Goal: Task Accomplishment & Management: Manage account settings

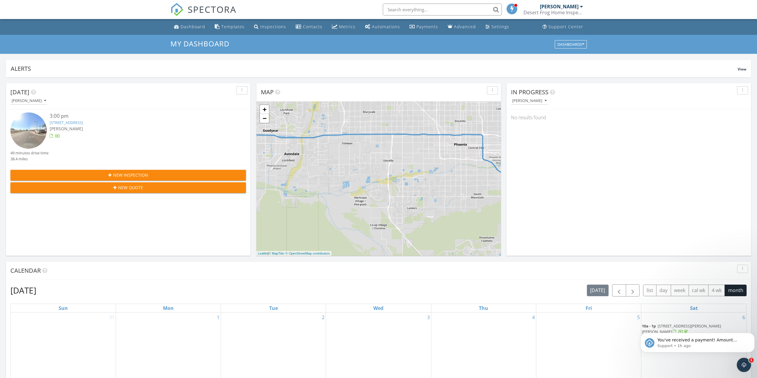
scroll to position [3, 3]
click at [743, 363] on icon "Open Intercom Messenger" at bounding box center [743, 364] width 4 height 5
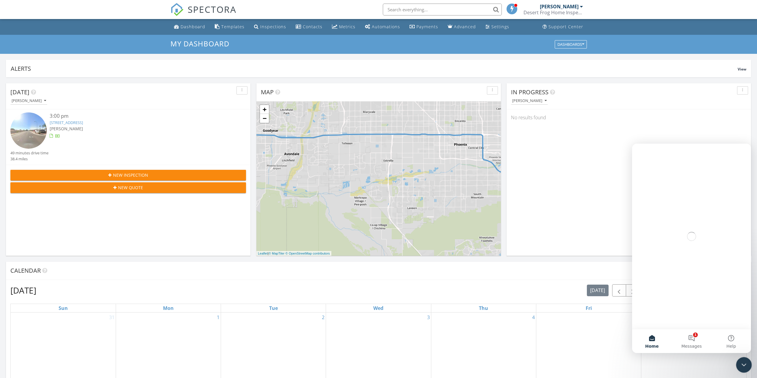
scroll to position [0, 0]
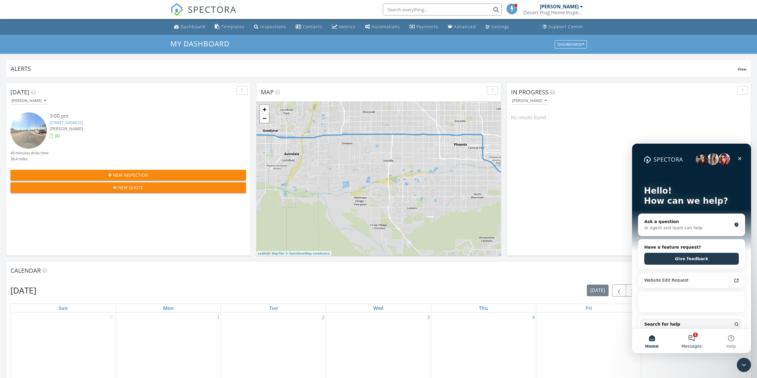
click at [696, 340] on button "1 Messages" at bounding box center [691, 341] width 40 height 24
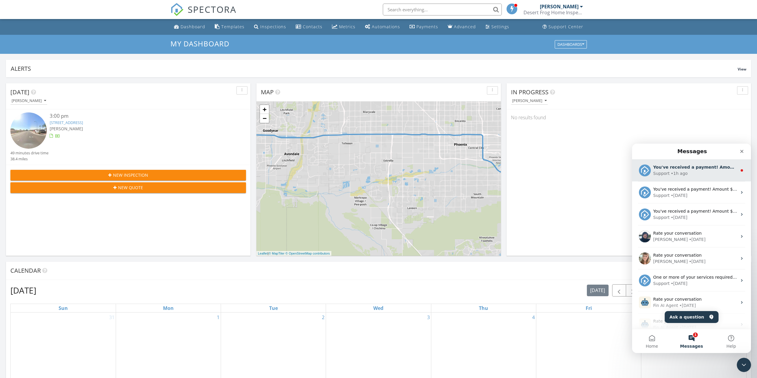
click at [685, 173] on div "Support • 1h ago" at bounding box center [695, 173] width 84 height 6
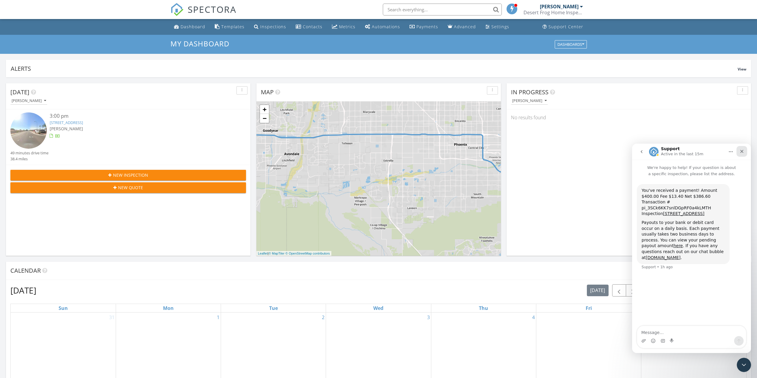
click at [742, 151] on icon "Close" at bounding box center [741, 151] width 5 height 5
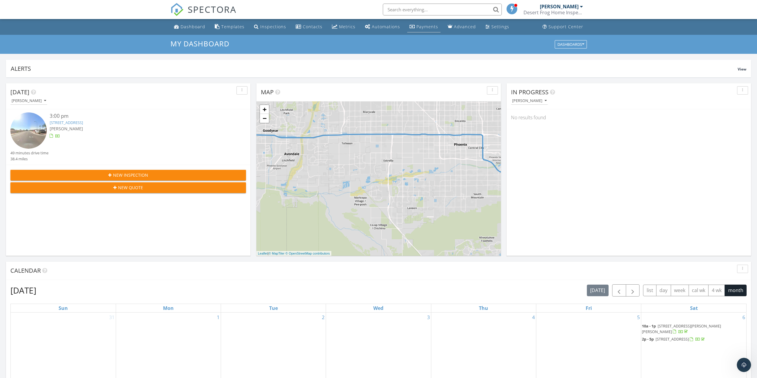
click at [421, 26] on div "Payments" at bounding box center [427, 27] width 22 height 6
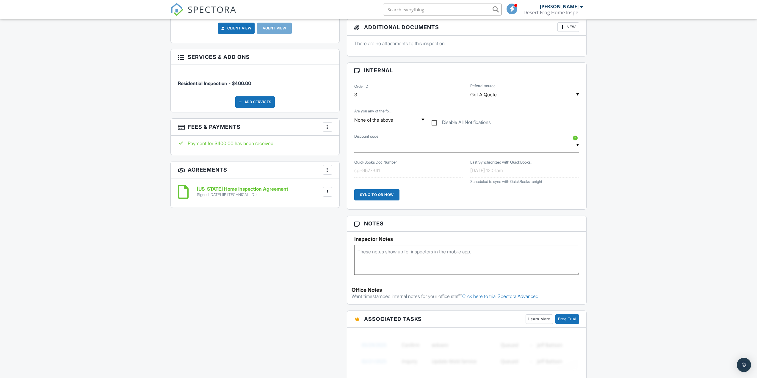
scroll to position [89, 0]
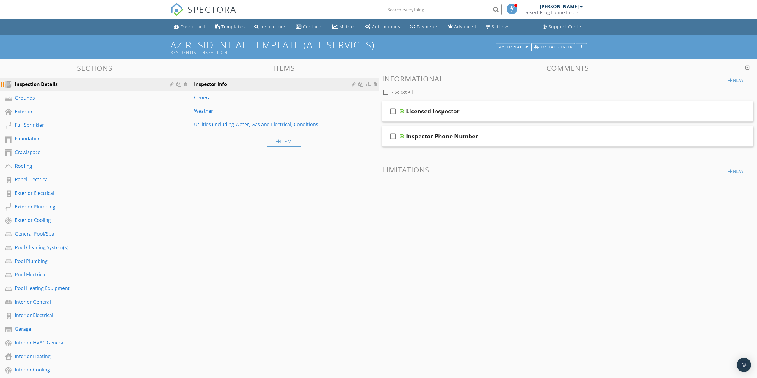
click at [172, 85] on div at bounding box center [172, 84] width 6 height 5
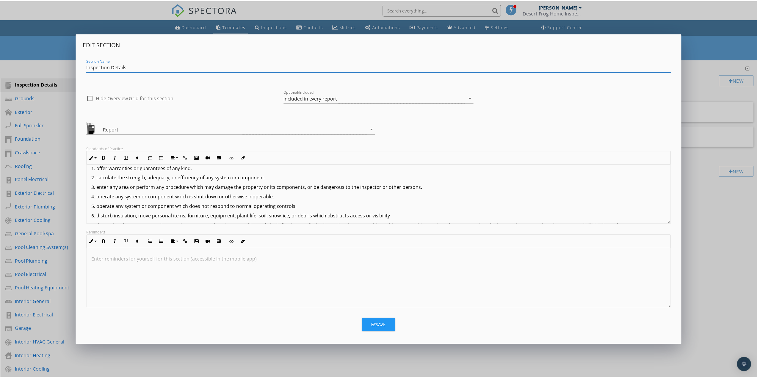
scroll to position [519, 0]
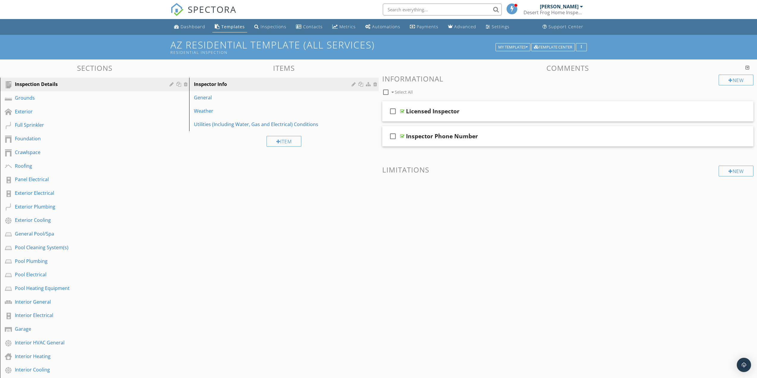
click at [718, 271] on div at bounding box center [378, 189] width 757 height 378
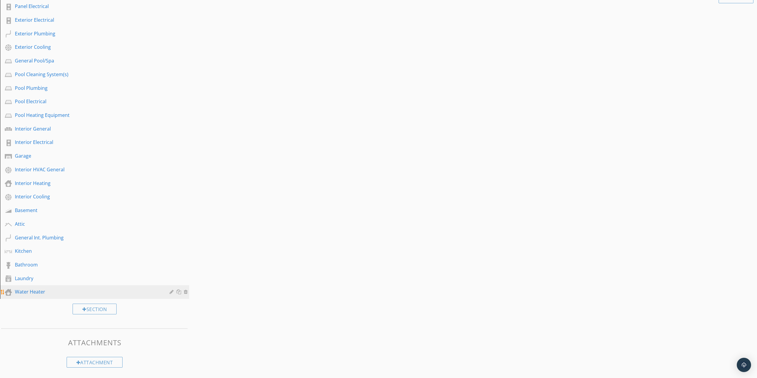
click at [29, 290] on div "Water Heater" at bounding box center [88, 291] width 146 height 7
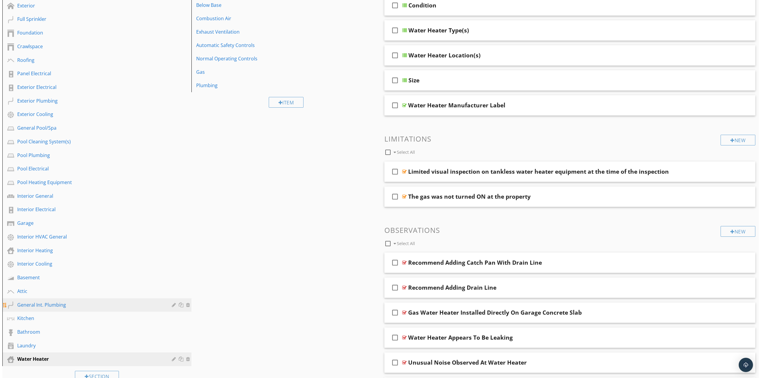
scroll to position [176, 0]
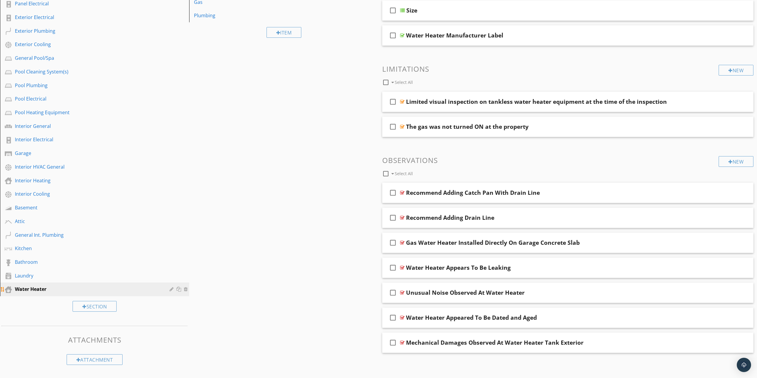
click at [172, 287] on div at bounding box center [172, 289] width 6 height 5
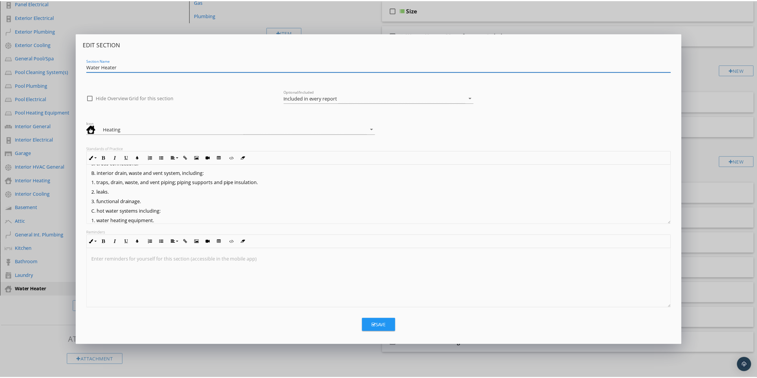
scroll to position [0, 0]
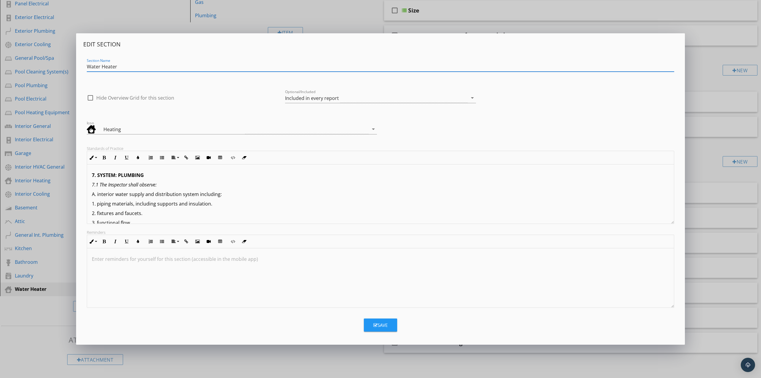
click at [707, 82] on div "Edit Section Section Name Water Heater check_box_outline_blank Hide Overview Gr…" at bounding box center [380, 189] width 761 height 378
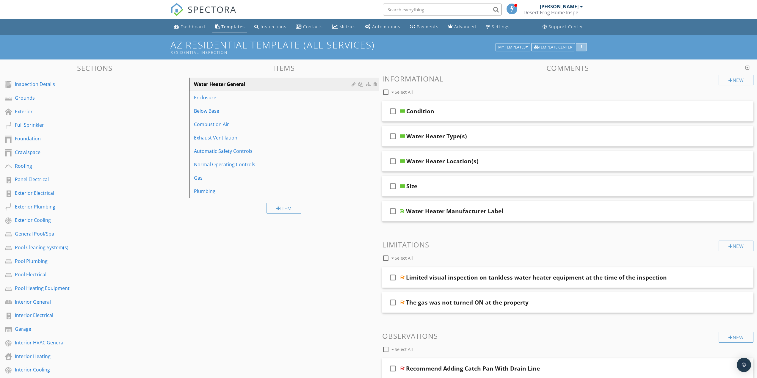
click at [582, 47] on div "button" at bounding box center [581, 47] width 6 height 4
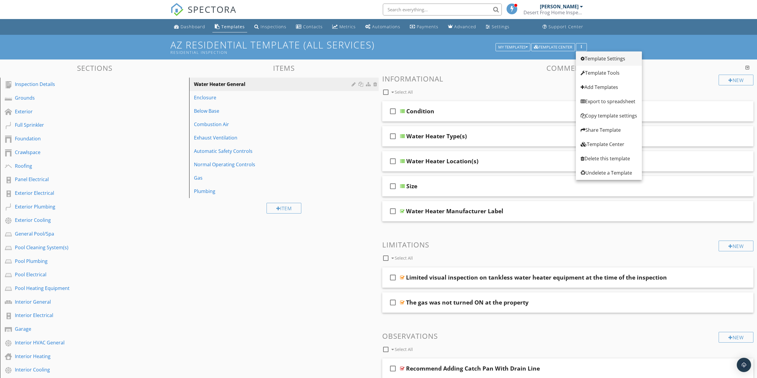
click at [599, 56] on div "Template Settings" at bounding box center [608, 58] width 56 height 7
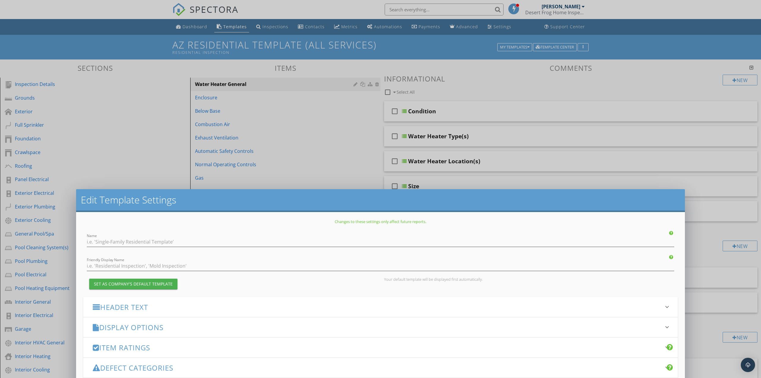
type input "AZ Residential Template (All Services)"
type input "Residential Inspection"
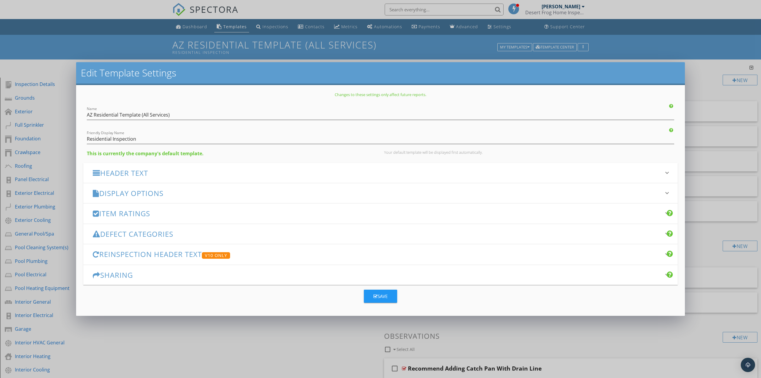
click at [163, 195] on h3 "Display Options" at bounding box center [377, 193] width 568 height 8
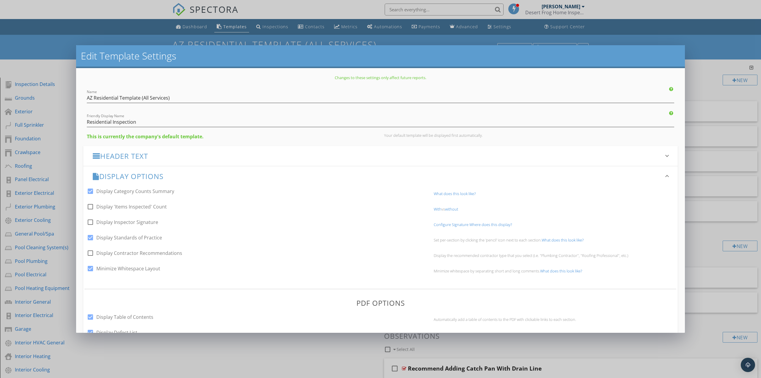
click at [559, 241] on link "What does this look like?" at bounding box center [563, 239] width 42 height 5
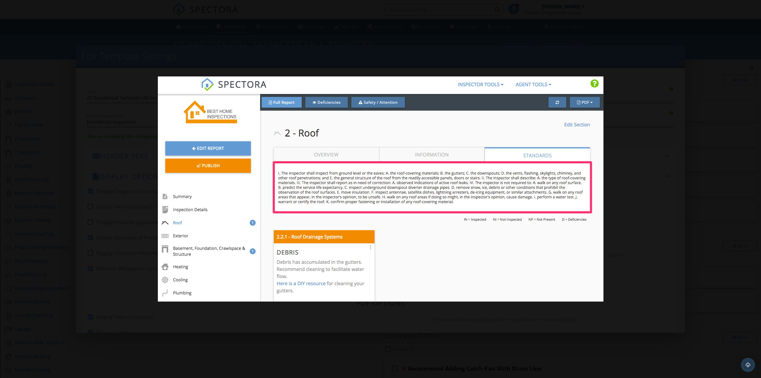
click at [684, 128] on div at bounding box center [380, 189] width 761 height 378
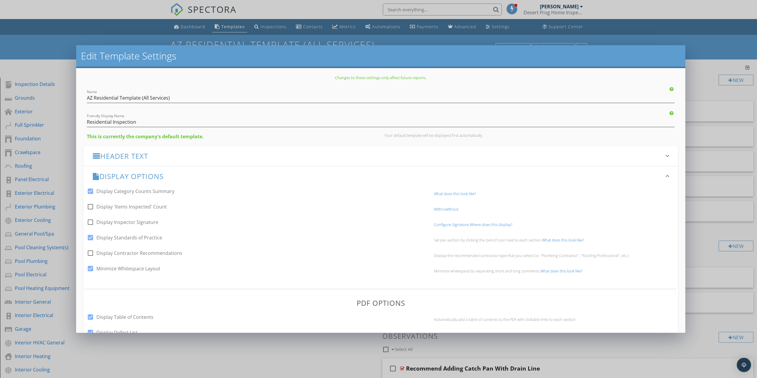
click at [707, 139] on div "Edit Template Settings Changes to these settings only affect future reports. Na…" at bounding box center [378, 189] width 757 height 378
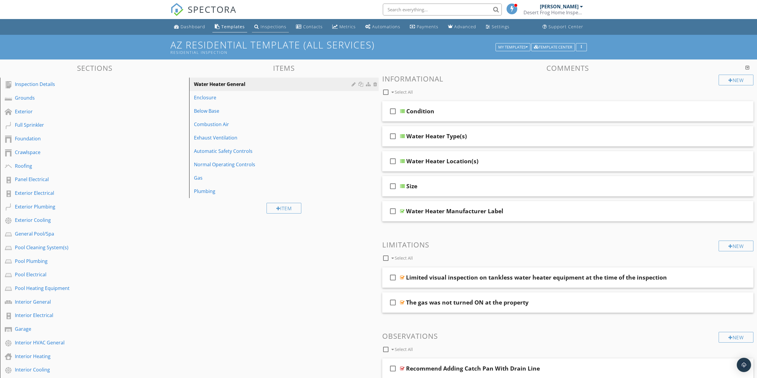
click at [265, 27] on div "Inspections" at bounding box center [273, 27] width 26 height 6
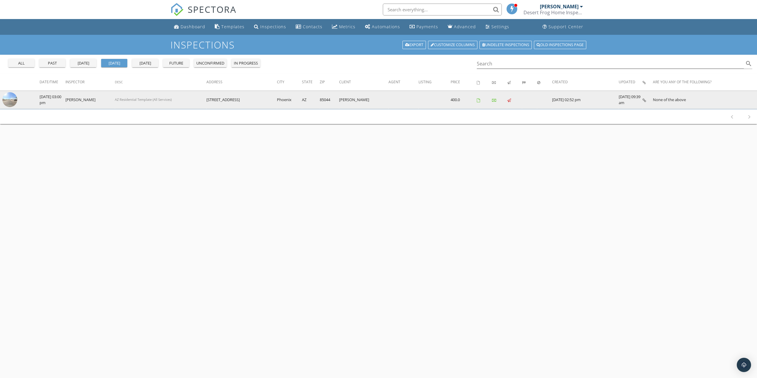
click at [10, 97] on img at bounding box center [9, 99] width 15 height 15
click at [12, 99] on img at bounding box center [9, 99] width 15 height 15
click at [10, 99] on img at bounding box center [9, 99] width 15 height 15
click at [9, 104] on img at bounding box center [9, 99] width 15 height 15
click at [6, 99] on img at bounding box center [9, 99] width 15 height 15
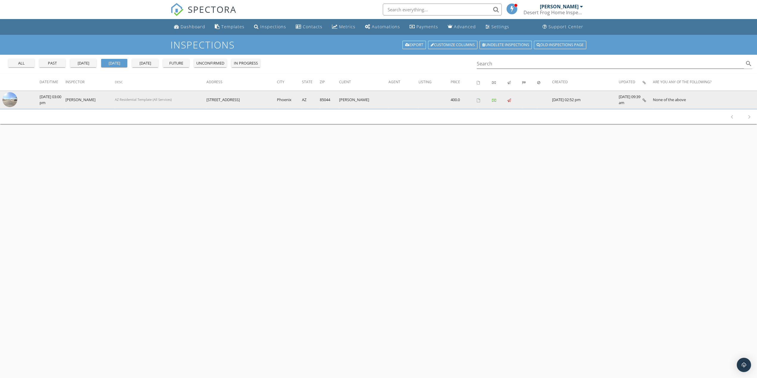
click at [10, 96] on img at bounding box center [9, 99] width 15 height 15
click at [7, 101] on img at bounding box center [9, 99] width 15 height 15
click at [9, 99] on img at bounding box center [9, 99] width 15 height 15
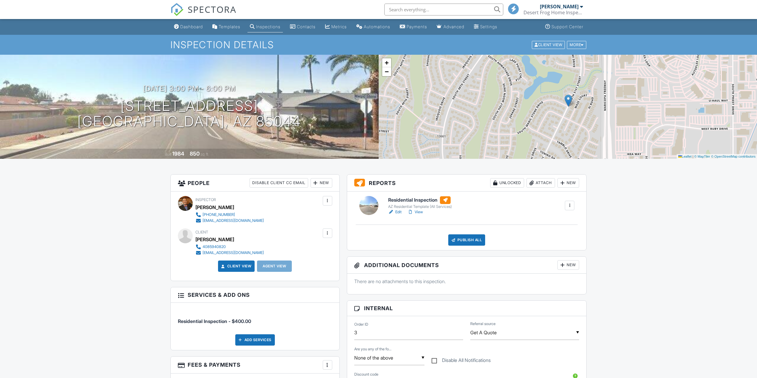
click at [418, 211] on link "View" at bounding box center [414, 212] width 15 height 6
click at [395, 212] on link "Edit" at bounding box center [394, 212] width 13 height 6
click at [327, 232] on div at bounding box center [327, 233] width 6 height 6
click at [265, 253] on div at bounding box center [268, 251] width 6 height 6
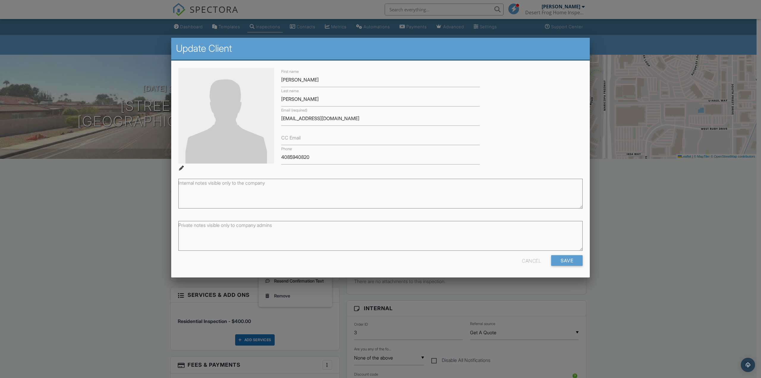
click at [630, 292] on div at bounding box center [380, 206] width 761 height 472
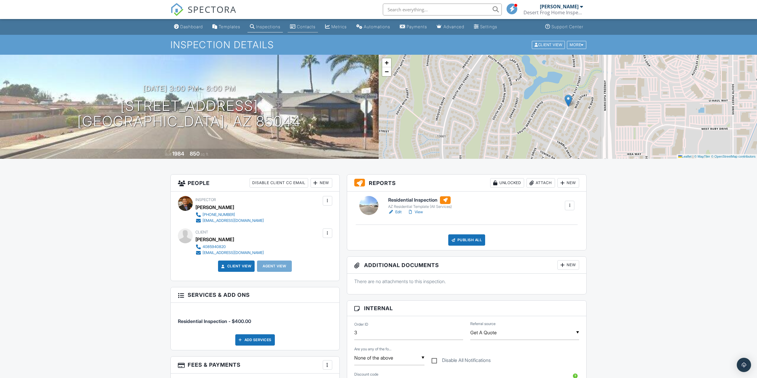
click at [315, 26] on div "Contacts" at bounding box center [306, 26] width 19 height 5
click at [321, 184] on div "New" at bounding box center [321, 183] width 22 height 10
click at [338, 215] on li "Client's Agent" at bounding box center [342, 215] width 59 height 15
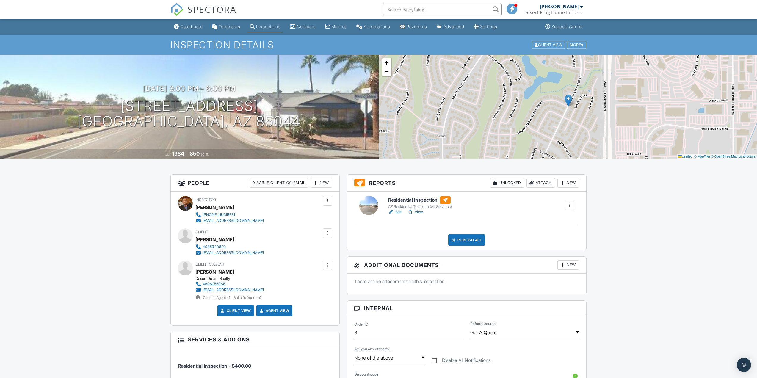
click at [329, 266] on div at bounding box center [327, 265] width 6 height 6
click at [342, 293] on div "People Disable Client CC Email New Client Listing Agent Add Another Person Insp…" at bounding box center [255, 335] width 176 height 322
click at [283, 313] on link "Agent View" at bounding box center [273, 311] width 31 height 6
click at [378, 28] on div "Automations" at bounding box center [377, 26] width 26 height 5
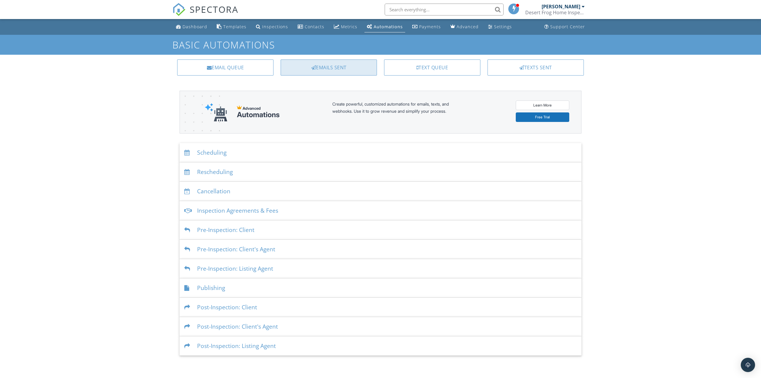
click at [351, 71] on div "Emails Sent" at bounding box center [329, 67] width 96 height 16
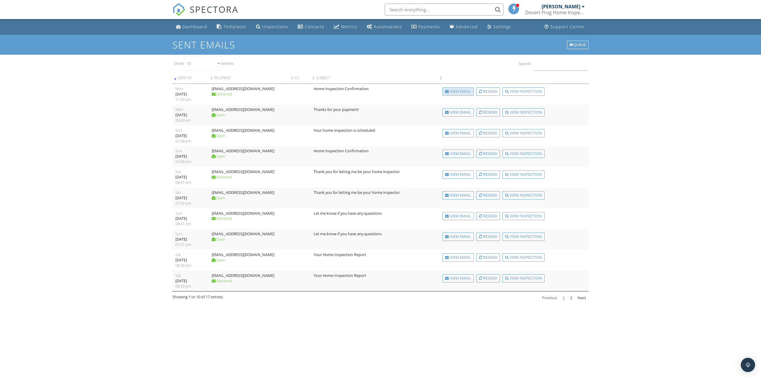
click at [458, 94] on div "View Email" at bounding box center [458, 91] width 32 height 8
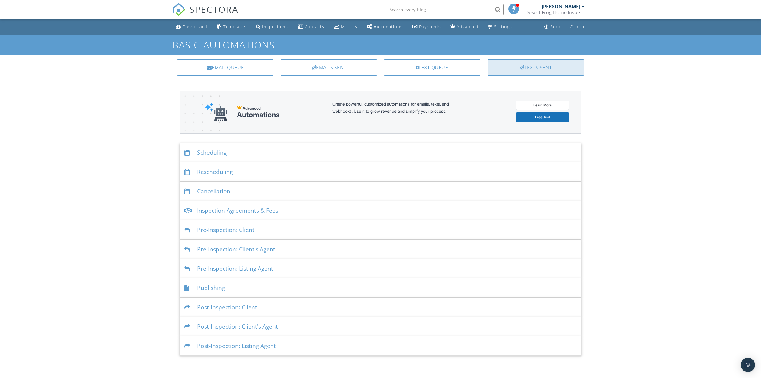
click at [510, 68] on div "Texts Sent" at bounding box center [536, 67] width 96 height 16
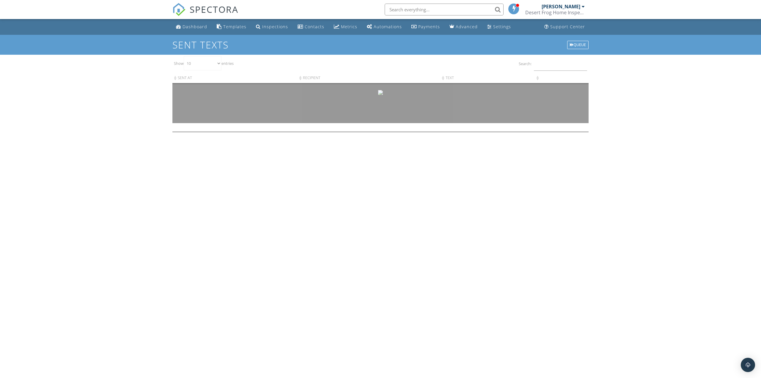
click at [381, 92] on img at bounding box center [380, 92] width 5 height 5
drag, startPoint x: 381, startPoint y: 92, endPoint x: 321, endPoint y: 103, distance: 60.4
click at [321, 103] on div at bounding box center [380, 103] width 416 height 40
click at [386, 92] on div at bounding box center [380, 103] width 416 height 40
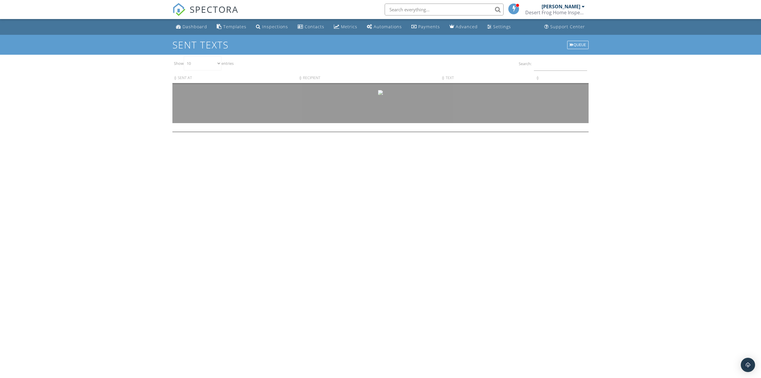
click at [374, 98] on div at bounding box center [380, 103] width 416 height 40
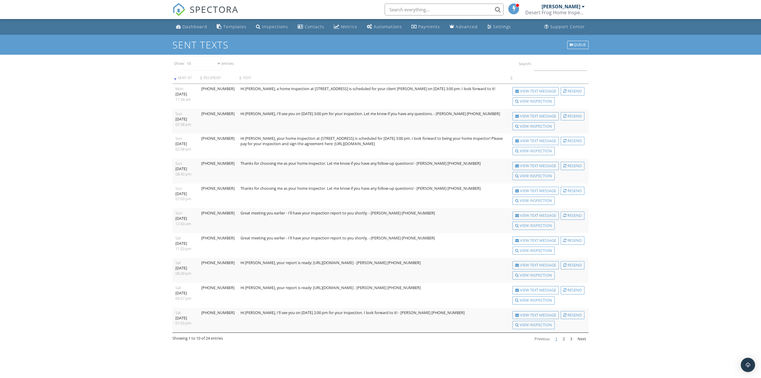
drag, startPoint x: 190, startPoint y: 192, endPoint x: 99, endPoint y: 144, distance: 102.4
click at [98, 144] on div "Dashboard Templates Inspections Contacts Metrics Automations Payments Advanced …" at bounding box center [380, 181] width 761 height 325
click at [537, 89] on div "View Text Message" at bounding box center [536, 91] width 46 height 8
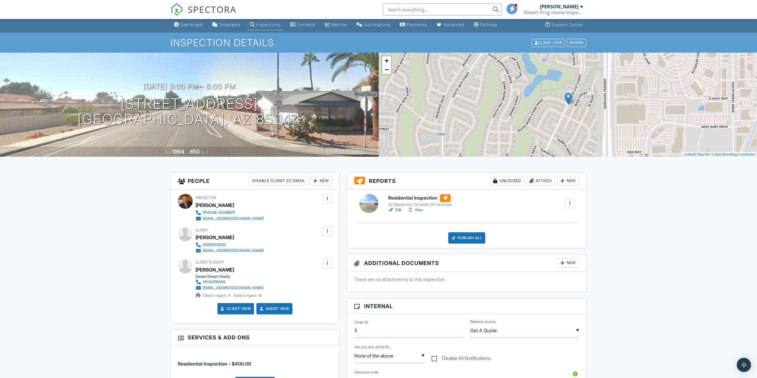
scroll to position [1, 0]
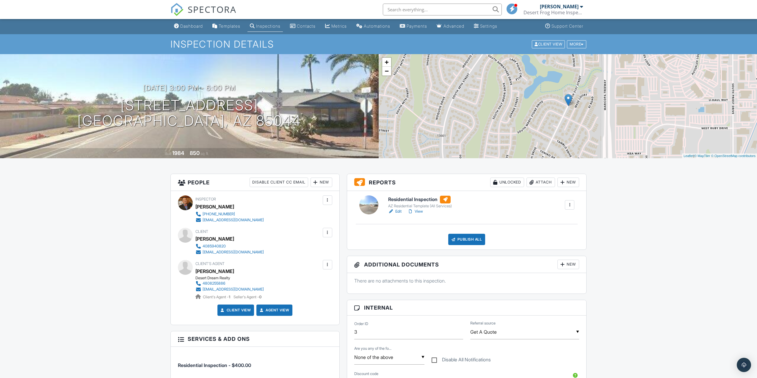
click at [560, 132] on div "+ − Leaflet | © MapTiler © OpenStreetMap contributors" at bounding box center [567, 106] width 378 height 104
click at [387, 73] on link "−" at bounding box center [386, 71] width 9 height 9
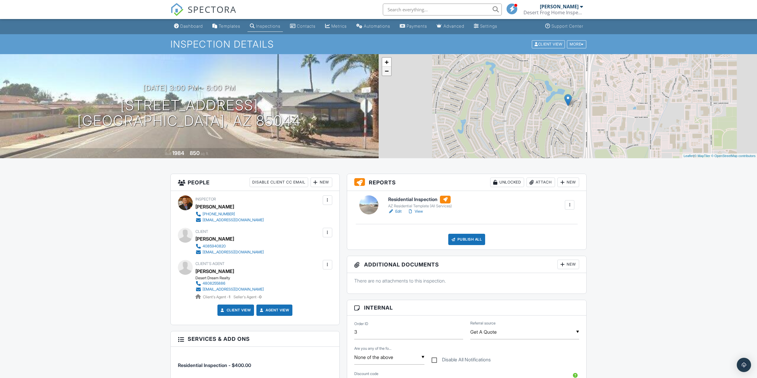
click at [387, 73] on link "−" at bounding box center [386, 71] width 9 height 9
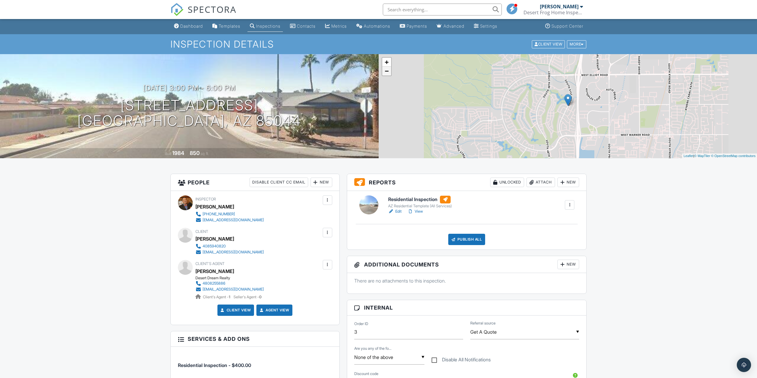
click at [387, 73] on link "−" at bounding box center [386, 71] width 9 height 9
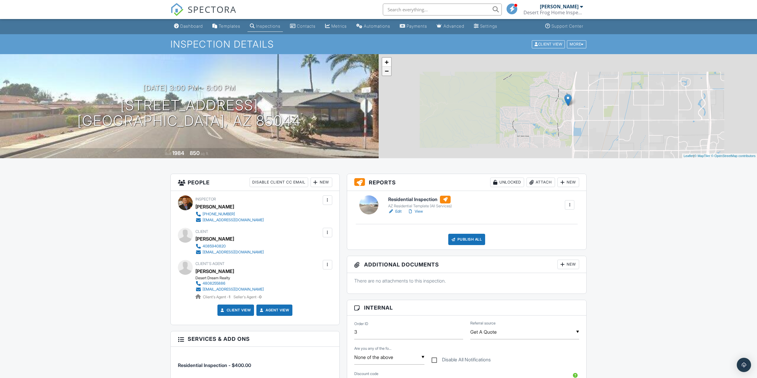
click at [387, 73] on link "−" at bounding box center [386, 71] width 9 height 9
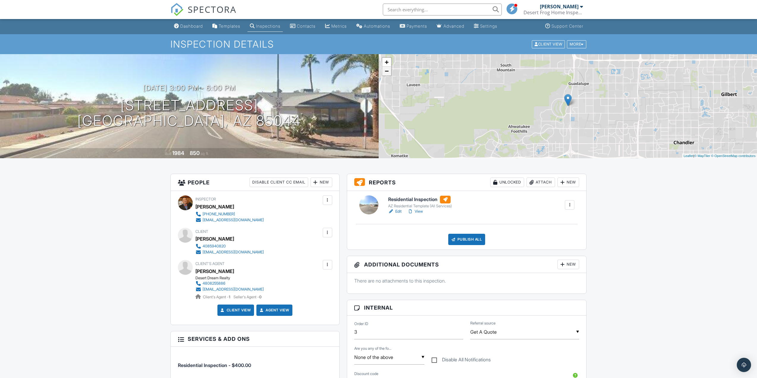
click at [387, 73] on link "−" at bounding box center [386, 71] width 9 height 9
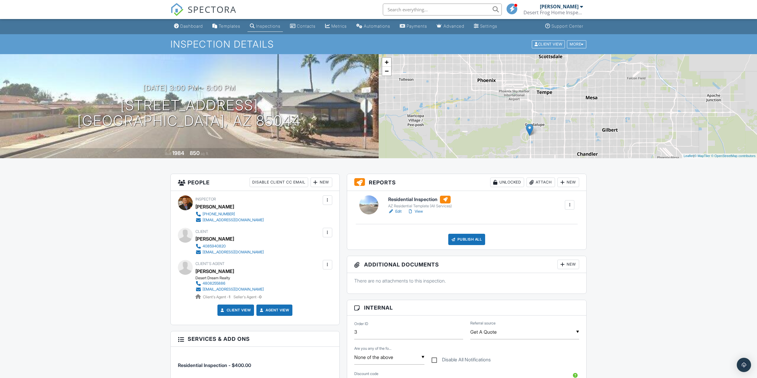
drag, startPoint x: 562, startPoint y: 110, endPoint x: 534, endPoint y: 128, distance: 33.7
click at [534, 128] on div "+ − Leaflet | © MapTiler © OpenStreetMap contributors" at bounding box center [567, 106] width 378 height 104
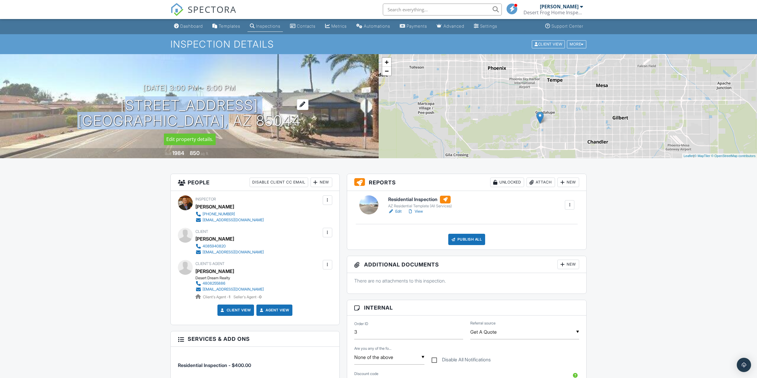
drag, startPoint x: 122, startPoint y: 105, endPoint x: 255, endPoint y: 120, distance: 134.1
click at [255, 120] on h1 "11640 S 51st St 211 Phoenix, AZ 85044" at bounding box center [189, 114] width 224 height 32
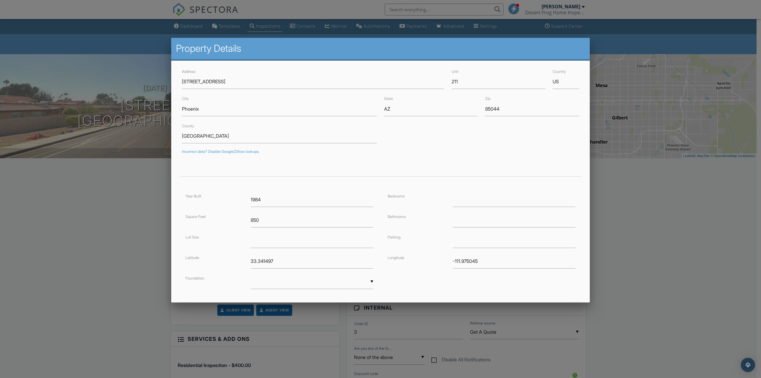
click at [604, 259] on div at bounding box center [380, 206] width 761 height 472
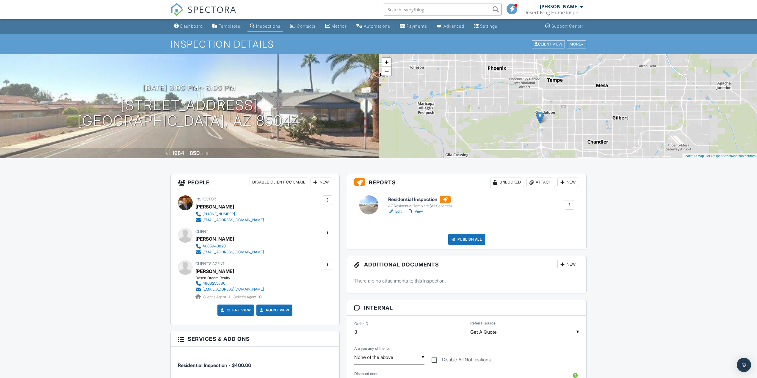
scroll to position [0, 0]
click at [545, 127] on div "+ − Leaflet | © MapTiler © OpenStreetMap contributors" at bounding box center [567, 107] width 378 height 104
click at [385, 64] on link "+" at bounding box center [386, 62] width 9 height 9
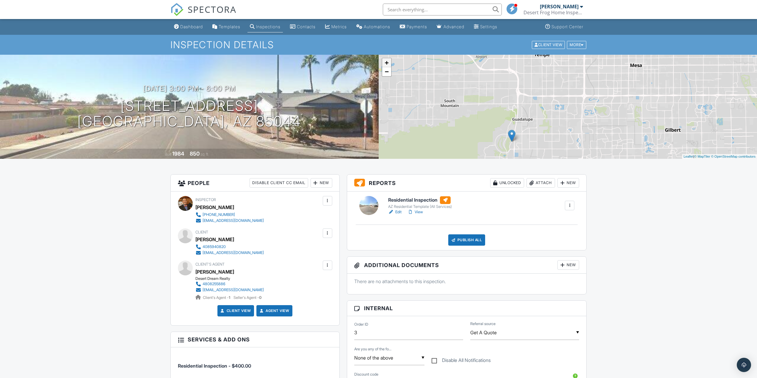
click at [385, 64] on link "+" at bounding box center [386, 62] width 9 height 9
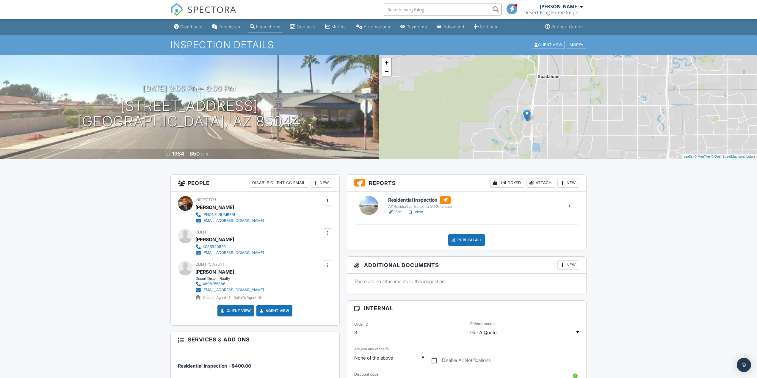
drag, startPoint x: 508, startPoint y: 126, endPoint x: 587, endPoint y: 66, distance: 99.1
click at [587, 66] on div "+ − Leaflet | © MapTiler © OpenStreetMap contributors" at bounding box center [567, 107] width 378 height 104
click at [386, 65] on link "+" at bounding box center [386, 62] width 9 height 9
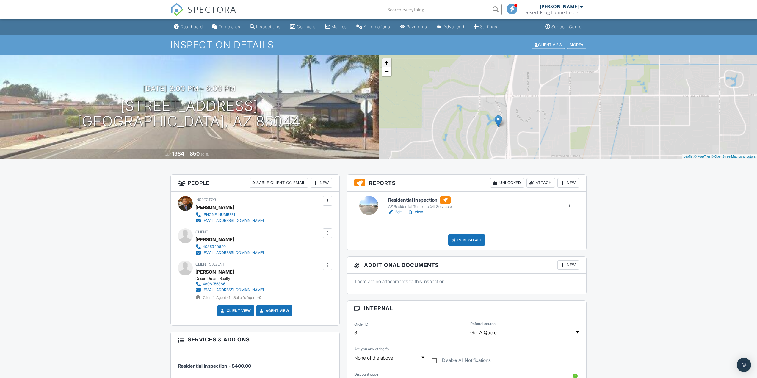
click at [386, 65] on link "+" at bounding box center [386, 62] width 9 height 9
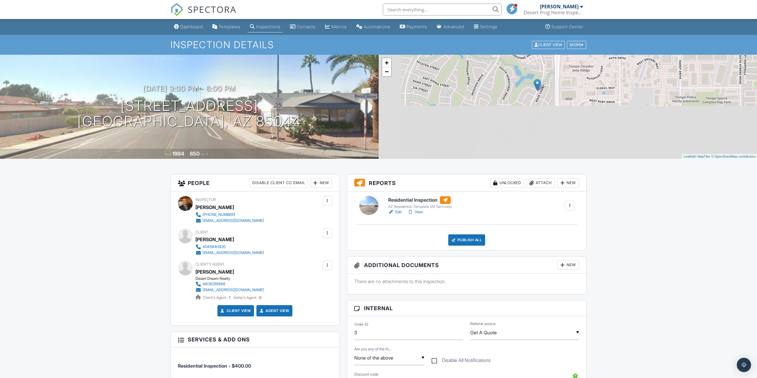
drag, startPoint x: 516, startPoint y: 135, endPoint x: 634, endPoint y: 71, distance: 134.8
click at [635, 72] on div "+ − Leaflet | © MapTiler © OpenStreetMap contributors" at bounding box center [567, 107] width 378 height 104
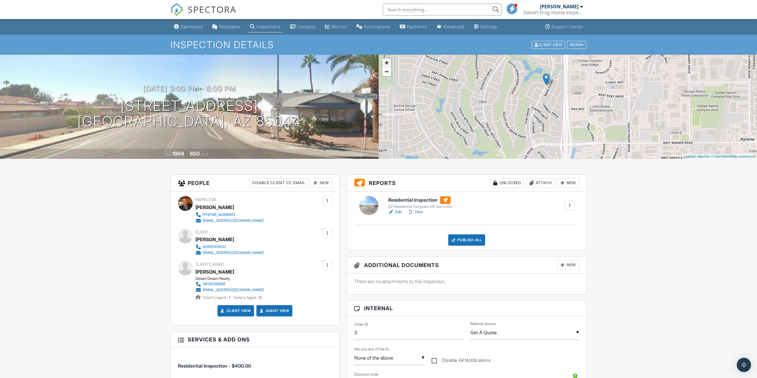
click at [387, 65] on link "+" at bounding box center [386, 62] width 9 height 9
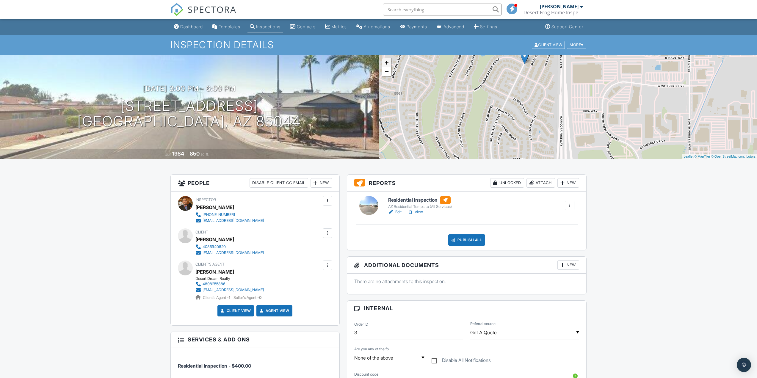
click at [387, 65] on link "+" at bounding box center [386, 62] width 9 height 9
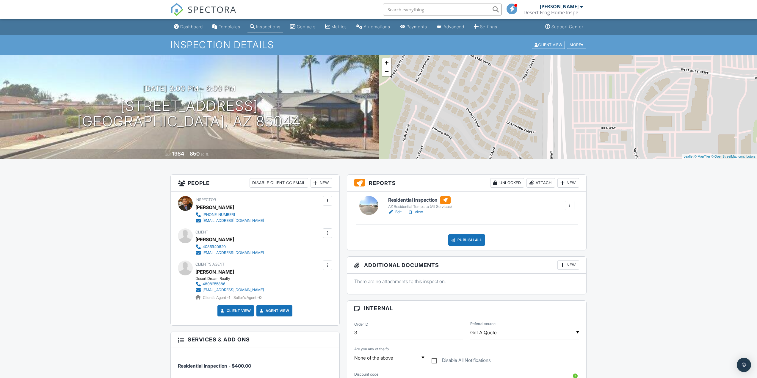
drag, startPoint x: 544, startPoint y: 106, endPoint x: 491, endPoint y: 166, distance: 80.7
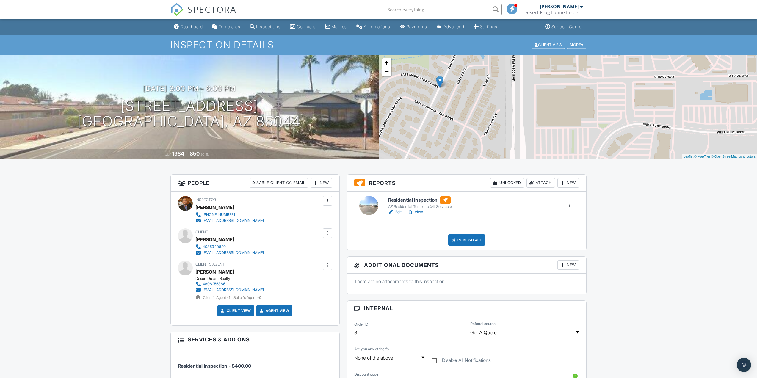
drag, startPoint x: 498, startPoint y: 120, endPoint x: 544, endPoint y: 153, distance: 55.9
click at [544, 153] on div "+ − Leaflet | © MapTiler © OpenStreetMap contributors" at bounding box center [567, 107] width 378 height 104
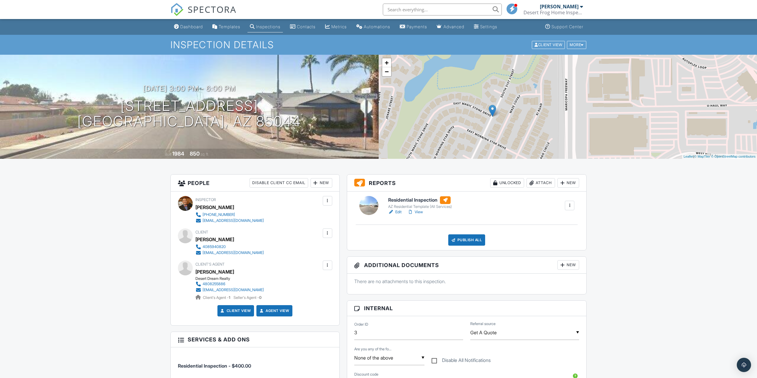
drag, startPoint x: 494, startPoint y: 137, endPoint x: 510, endPoint y: 92, distance: 47.4
click at [501, 132] on div "+ − Leaflet | © MapTiler © OpenStreetMap contributors" at bounding box center [567, 107] width 378 height 104
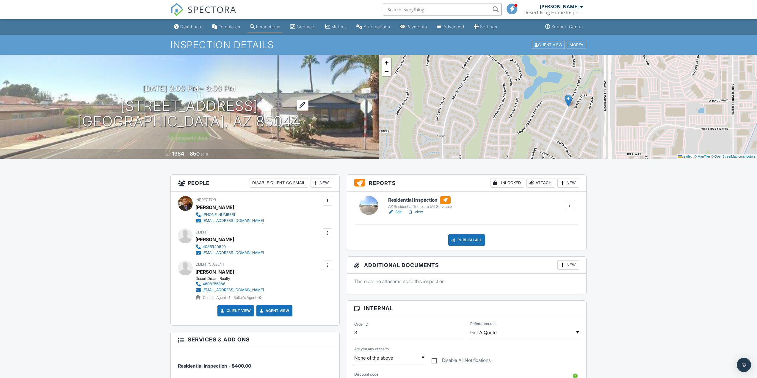
click at [297, 106] on div at bounding box center [303, 105] width 12 height 11
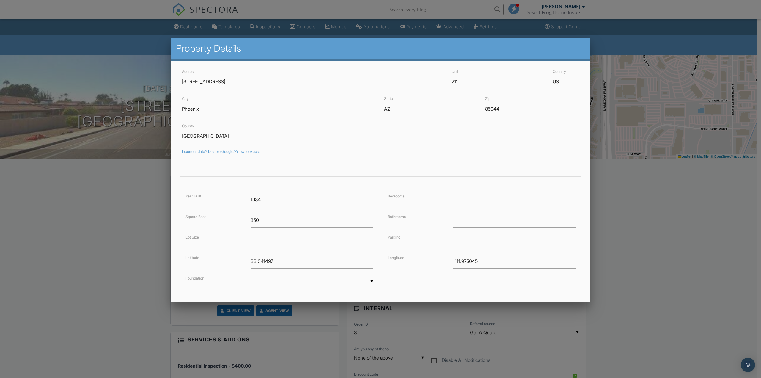
type input "11640 N 51st"
click at [501, 109] on input "85044" at bounding box center [532, 109] width 94 height 15
click at [244, 102] on input "Phoenix" at bounding box center [279, 109] width 195 height 15
type input "33.3211123"
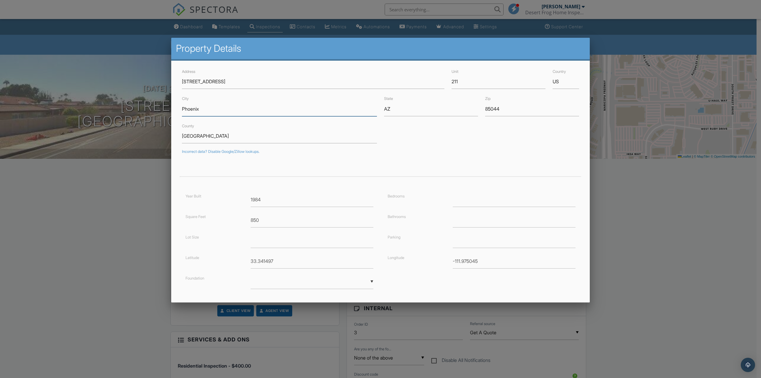
type input "-111.9880199"
click at [237, 112] on input "Phoenix" at bounding box center [279, 109] width 195 height 15
type input "Glendale"
click at [498, 113] on input "85044" at bounding box center [532, 109] width 94 height 15
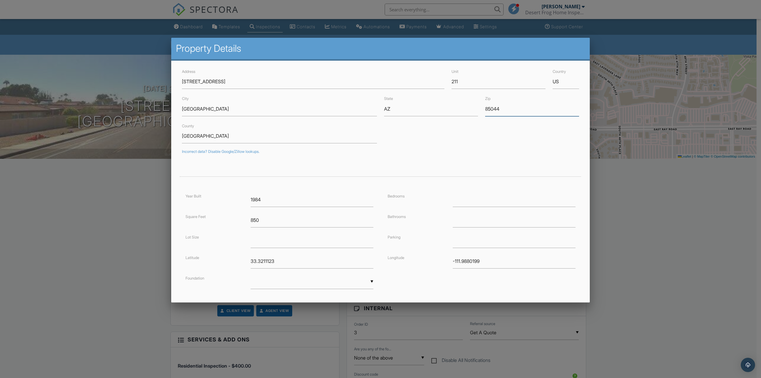
click at [498, 113] on input "85044" at bounding box center [532, 109] width 94 height 15
type input "85304"
click at [452, 151] on div "Incorrect data? Disable Google/Zillow lookups." at bounding box center [380, 151] width 397 height 5
type input "33.5919969"
type input "-112.169475"
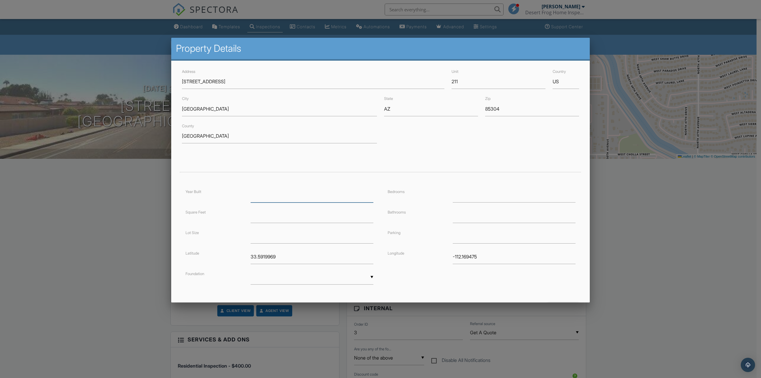
click at [299, 197] on input "number" at bounding box center [312, 195] width 123 height 15
click at [216, 141] on input "Maricopa County" at bounding box center [279, 136] width 195 height 15
click at [331, 189] on input "number" at bounding box center [312, 195] width 123 height 15
type input "1984"
click at [291, 213] on input "number" at bounding box center [312, 215] width 123 height 15
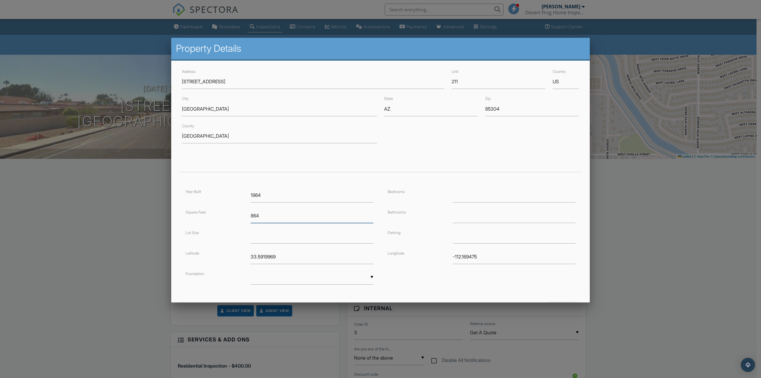
type input "864"
click at [467, 196] on input "number" at bounding box center [514, 195] width 123 height 15
type input "2"
click at [455, 215] on input "number" at bounding box center [514, 215] width 123 height 15
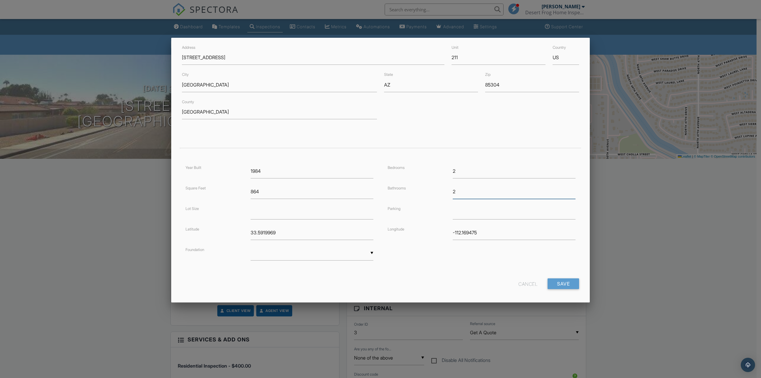
scroll to position [28, 0]
type input "2"
click at [558, 279] on input "Save" at bounding box center [564, 279] width 32 height 11
click at [280, 230] on input "33.5919969" at bounding box center [312, 228] width 123 height 15
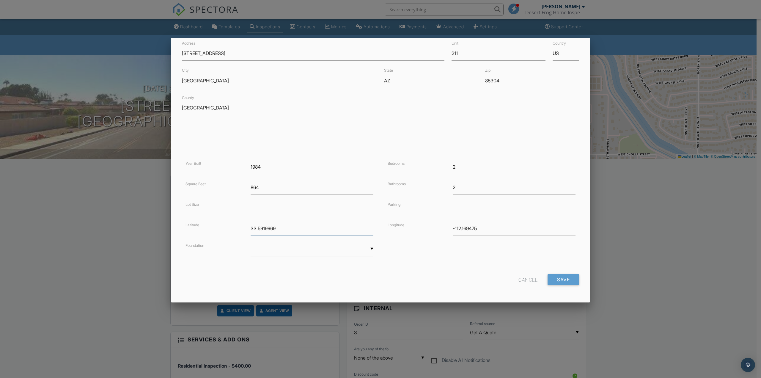
click at [280, 230] on input "33.5919969" at bounding box center [312, 228] width 123 height 15
click at [491, 231] on input "-112.169475" at bounding box center [514, 228] width 123 height 15
click at [436, 262] on div "Year Built 1984 Square Feet 864 Lot Size Latitude Foundation ▼ Basement Slab Cr…" at bounding box center [380, 214] width 404 height 109
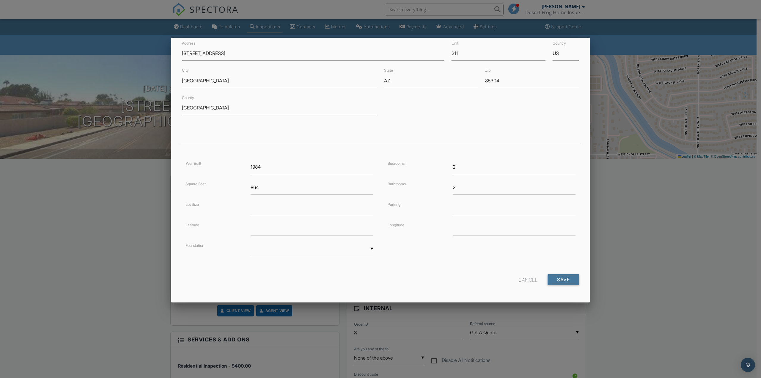
click at [556, 275] on input "Save" at bounding box center [564, 279] width 32 height 11
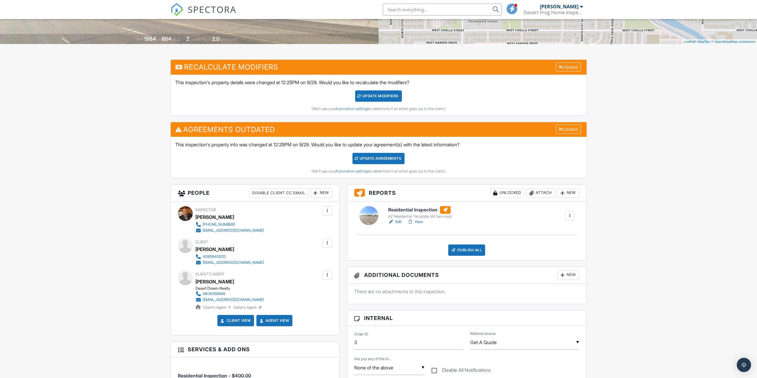
scroll to position [89, 0]
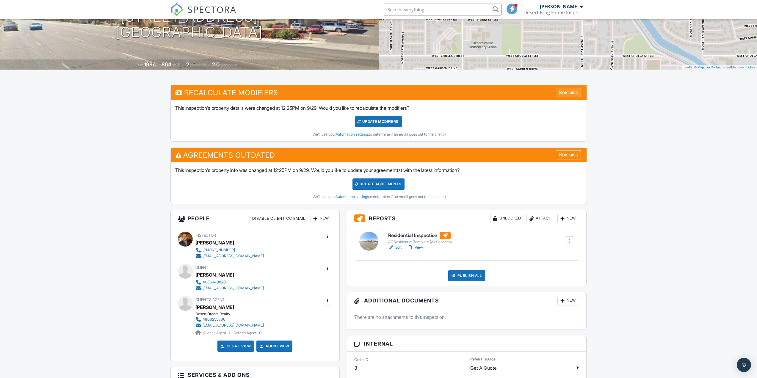
click at [566, 92] on div "Dismiss" at bounding box center [568, 92] width 25 height 9
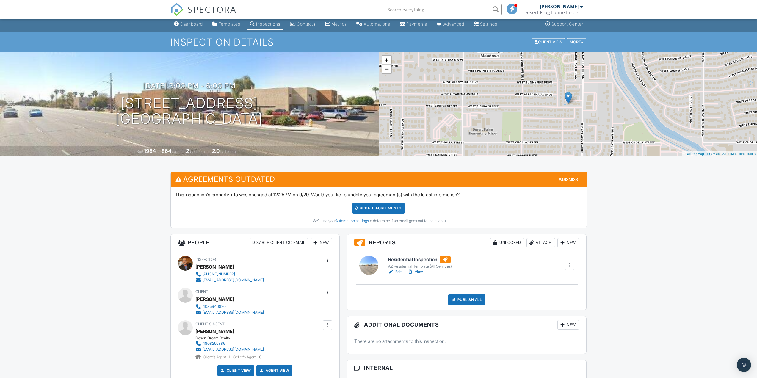
scroll to position [0, 0]
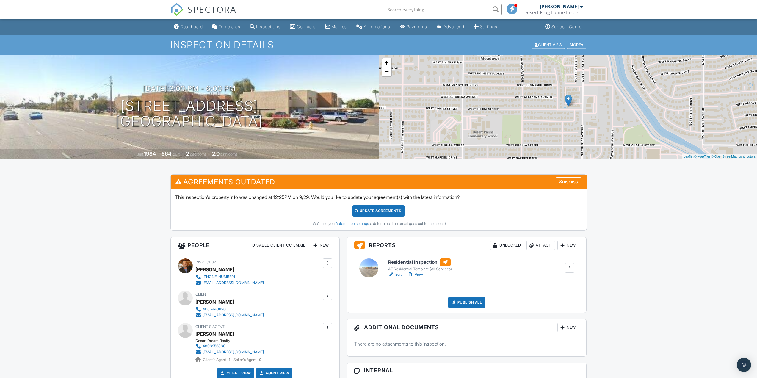
click at [586, 116] on div "+ − Leaflet | © MapTiler © OpenStreetMap contributors" at bounding box center [567, 107] width 378 height 104
click at [386, 211] on div "Update Agreements" at bounding box center [378, 210] width 52 height 11
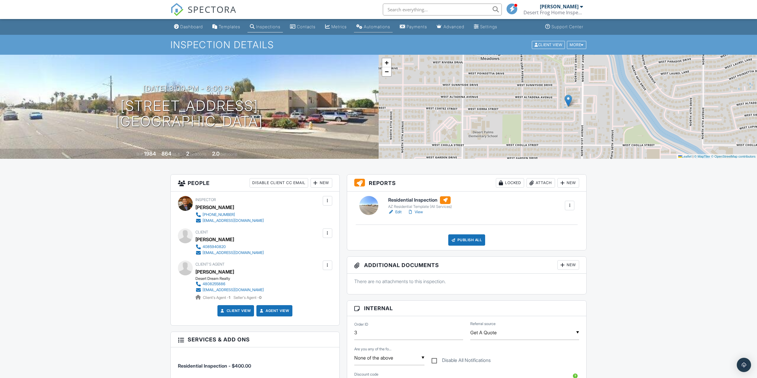
click at [380, 24] on div "Automations" at bounding box center [377, 26] width 26 height 5
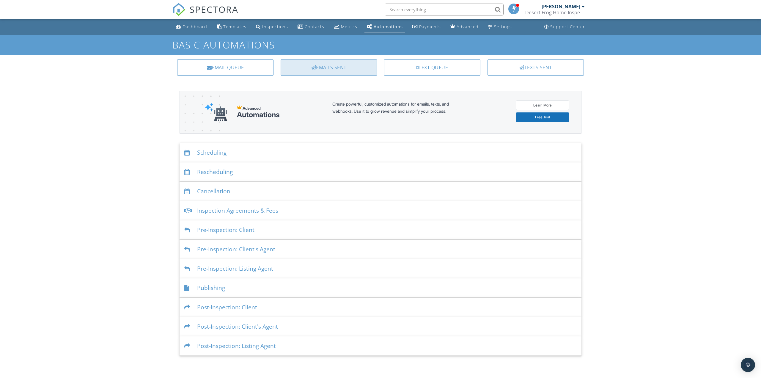
click at [326, 69] on div "Emails Sent" at bounding box center [329, 67] width 96 height 16
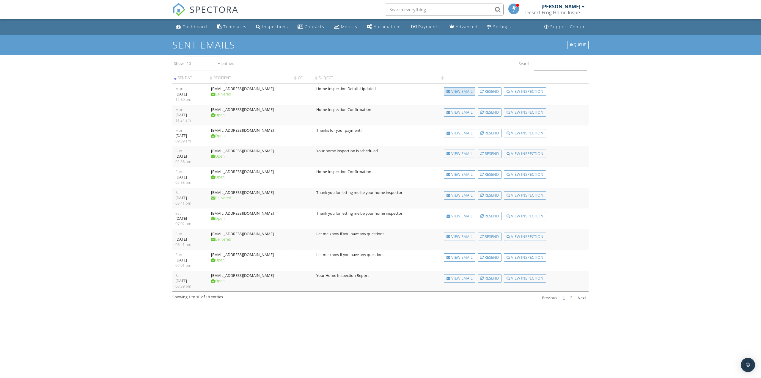
click at [466, 91] on div "View Email" at bounding box center [460, 91] width 32 height 8
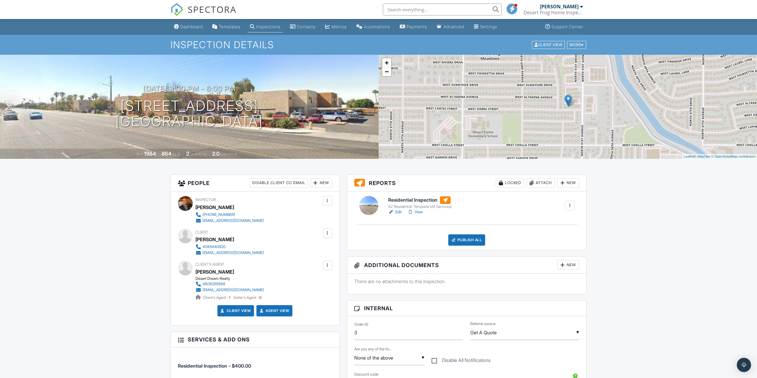
click at [396, 212] on link "Edit" at bounding box center [394, 212] width 13 height 6
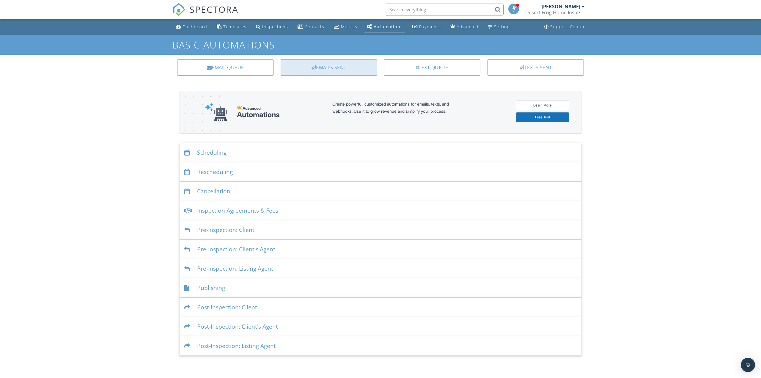
click at [342, 70] on div "Emails Sent" at bounding box center [329, 67] width 96 height 16
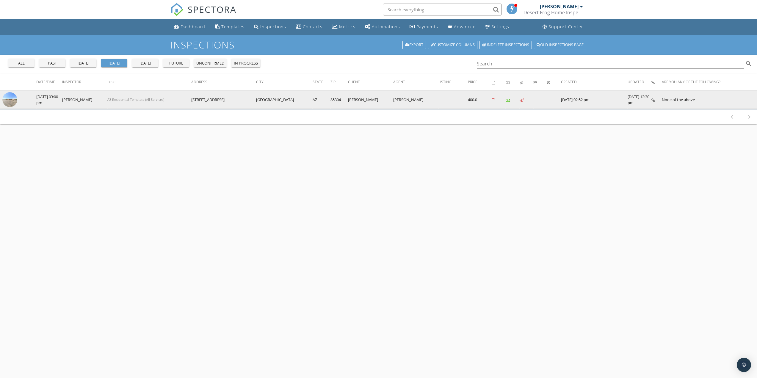
click at [12, 100] on img at bounding box center [9, 99] width 15 height 15
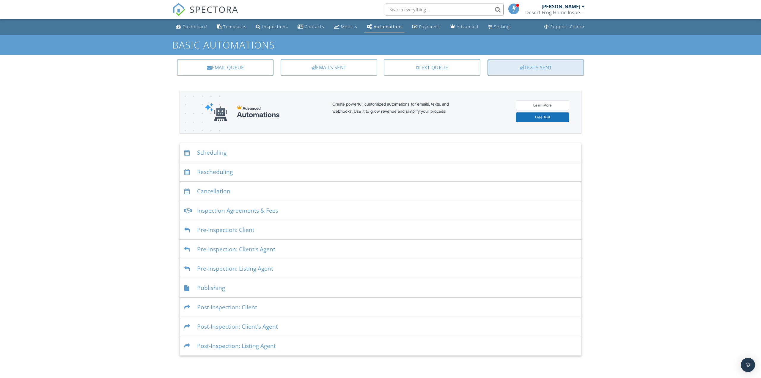
click at [522, 69] on div at bounding box center [521, 67] width 5 height 5
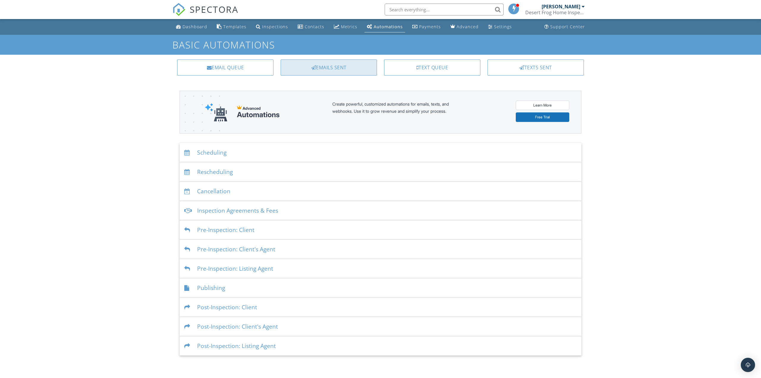
click at [340, 72] on div "Emails Sent" at bounding box center [329, 67] width 96 height 16
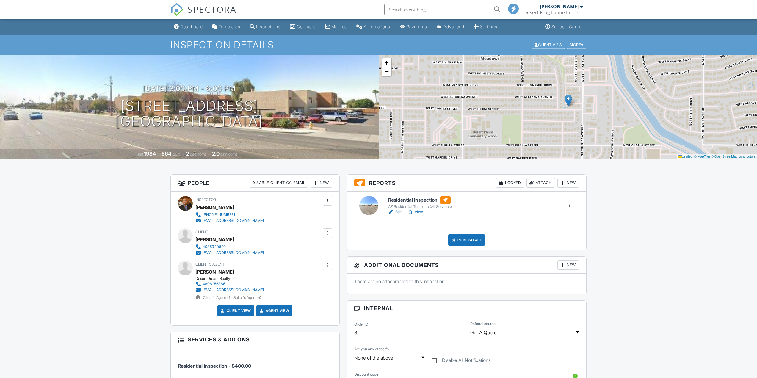
click at [420, 212] on link "View" at bounding box center [414, 212] width 15 height 6
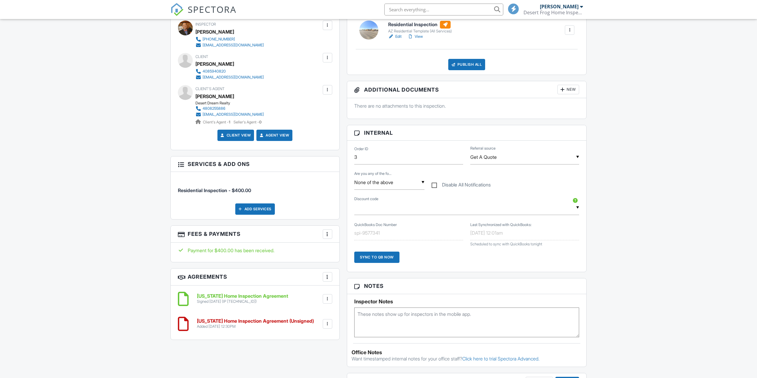
scroll to position [208, 0]
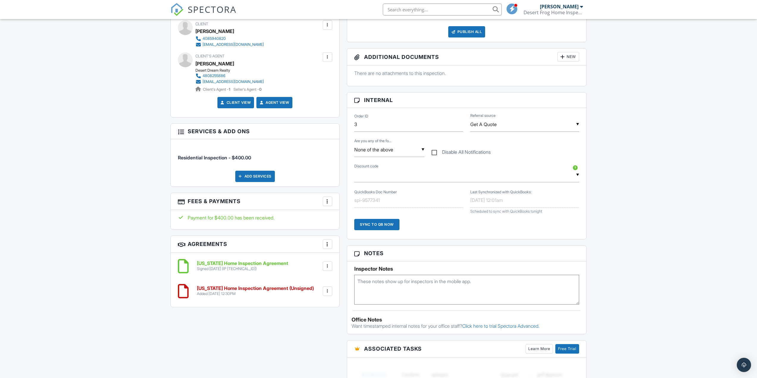
click at [326, 291] on div at bounding box center [327, 291] width 6 height 6
click at [188, 341] on div "All emails and texts are disabled for this inspection! All emails and texts hav…" at bounding box center [378, 237] width 423 height 543
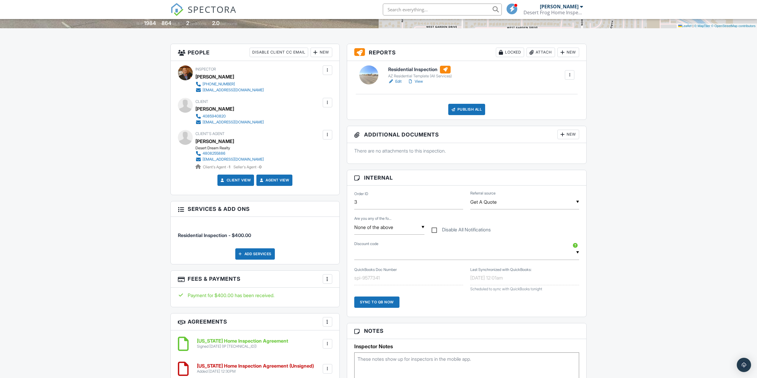
scroll to position [120, 0]
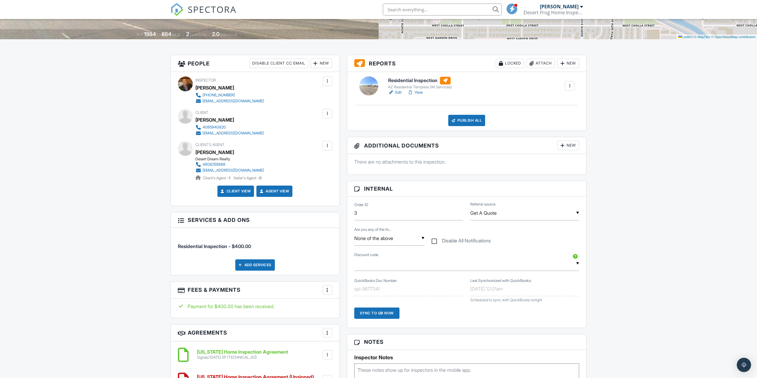
click at [229, 191] on link "Client View" at bounding box center [235, 191] width 32 height 6
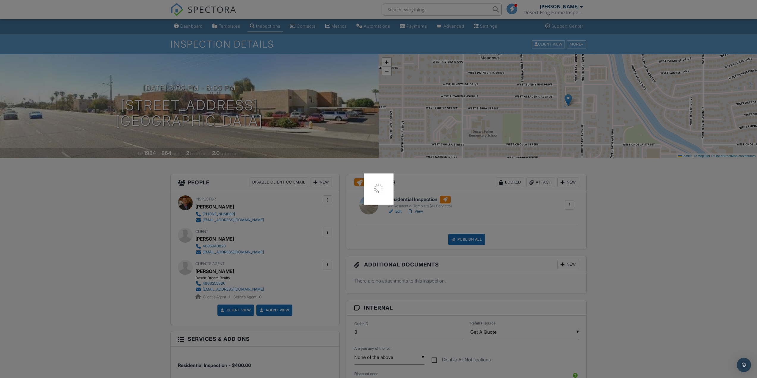
scroll to position [149, 0]
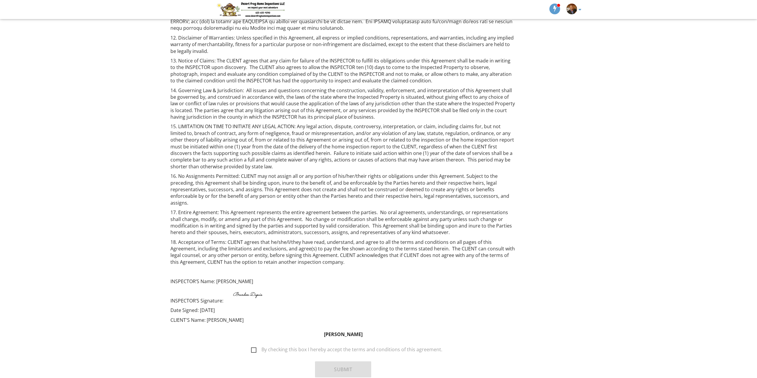
scroll to position [899, 0]
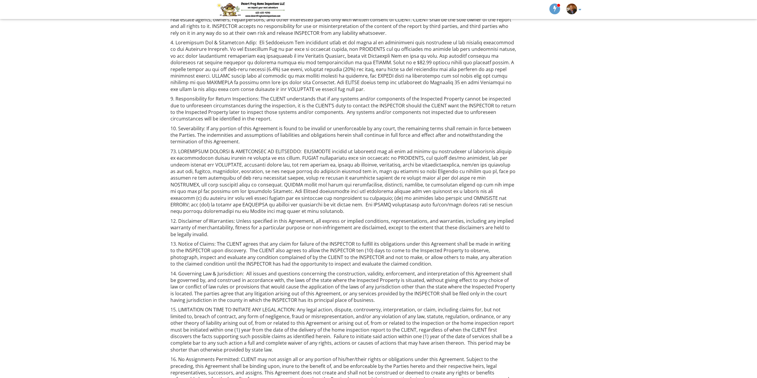
drag, startPoint x: 114, startPoint y: 268, endPoint x: 113, endPoint y: 245, distance: 23.0
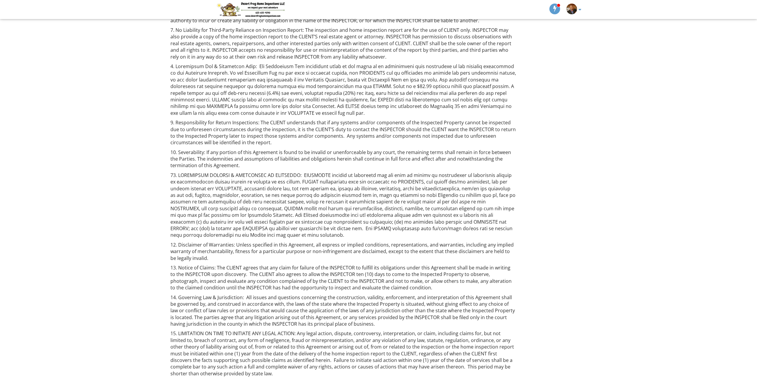
scroll to position [678, 0]
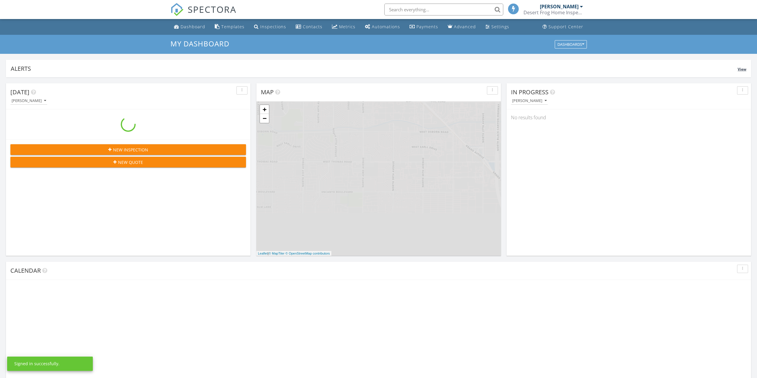
scroll to position [3, 3]
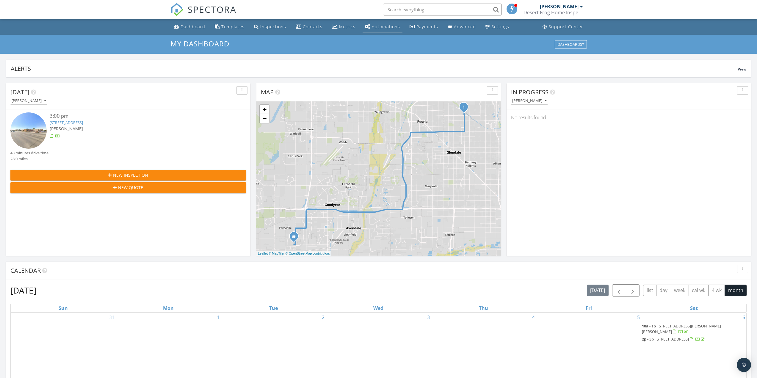
click at [379, 27] on div "Automations" at bounding box center [386, 27] width 28 height 6
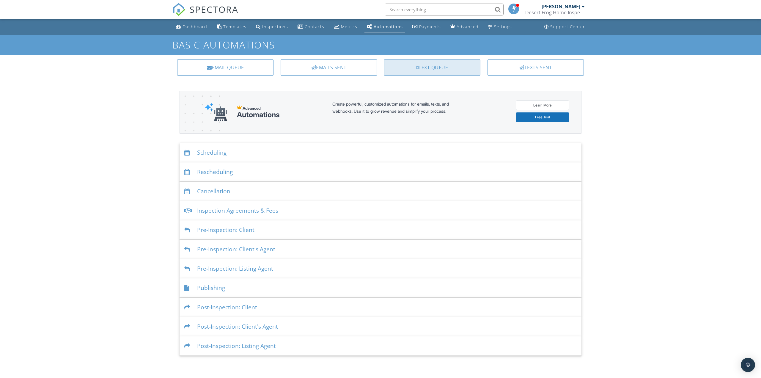
click at [469, 69] on div "Text Queue" at bounding box center [432, 67] width 96 height 16
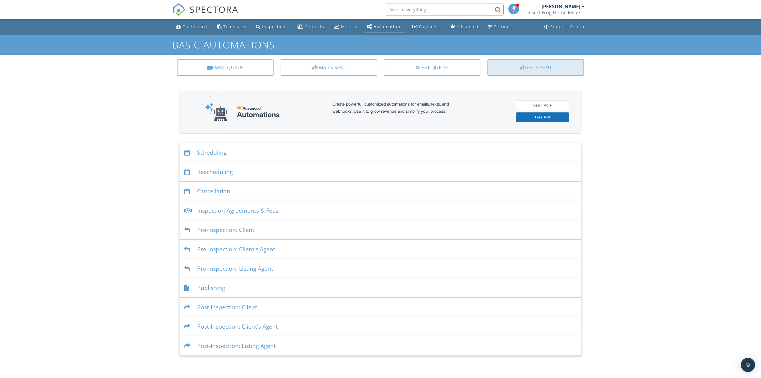
click at [546, 65] on div "Texts Sent" at bounding box center [536, 67] width 96 height 16
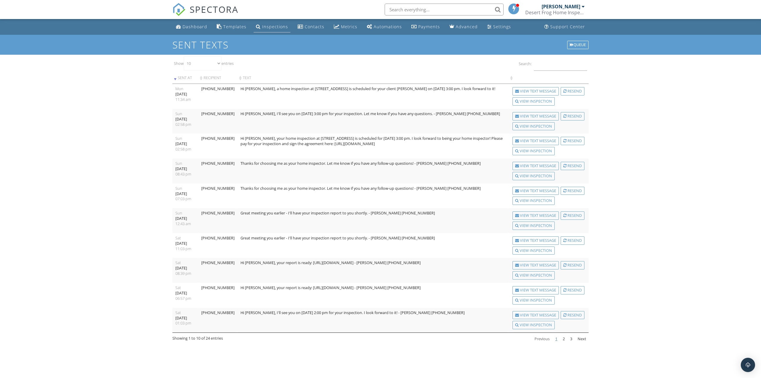
click at [264, 25] on div "Inspections" at bounding box center [275, 27] width 26 height 6
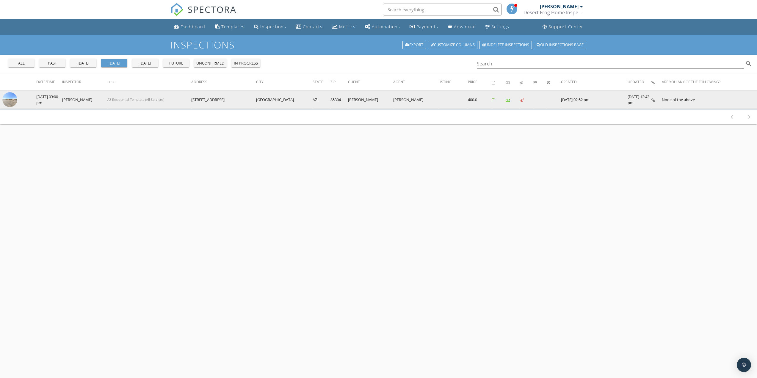
click at [11, 99] on img at bounding box center [9, 99] width 15 height 15
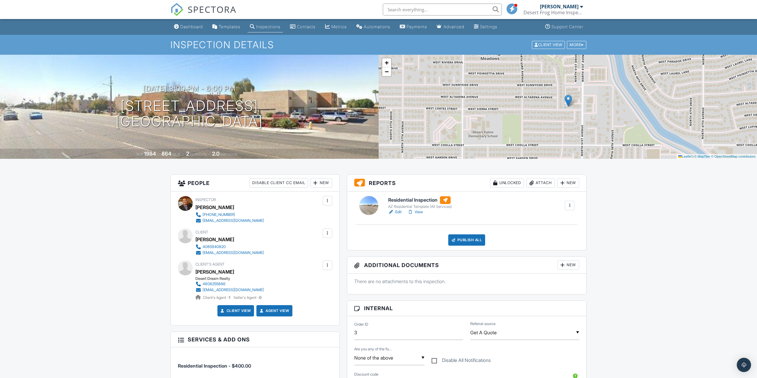
drag, startPoint x: 116, startPoint y: 284, endPoint x: 105, endPoint y: 175, distance: 110.0
